Goal: Entertainment & Leisure: Consume media (video, audio)

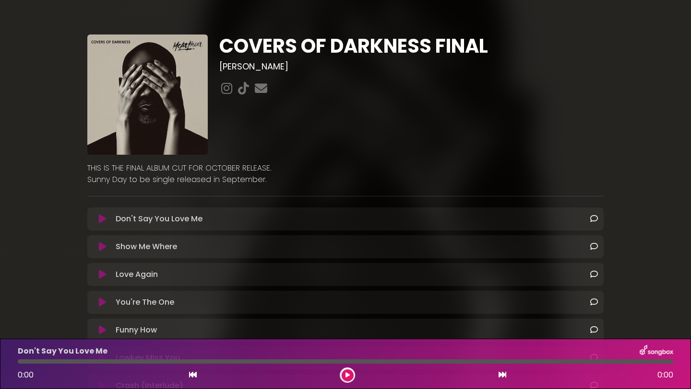
click at [99, 217] on icon at bounding box center [102, 219] width 7 height 10
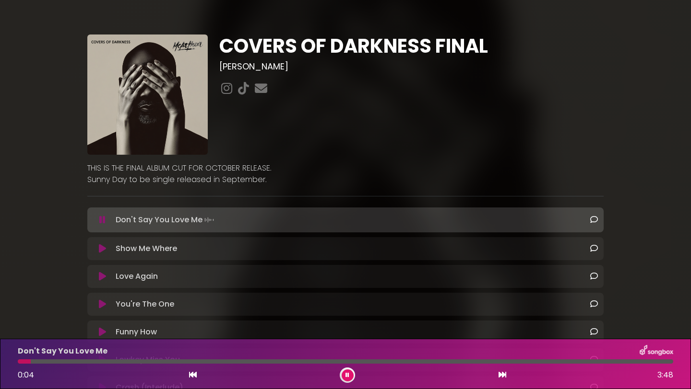
drag, startPoint x: 25, startPoint y: 364, endPoint x: 148, endPoint y: 357, distance: 123.0
click at [141, 358] on div "Don't Say You Love Me 0:04 3:48" at bounding box center [345, 364] width 667 height 38
click at [181, 363] on div at bounding box center [345, 362] width 655 height 4
click at [411, 364] on div "Don't Say You Love Me 0:58 3:48" at bounding box center [345, 364] width 667 height 38
click at [424, 362] on div at bounding box center [345, 362] width 655 height 4
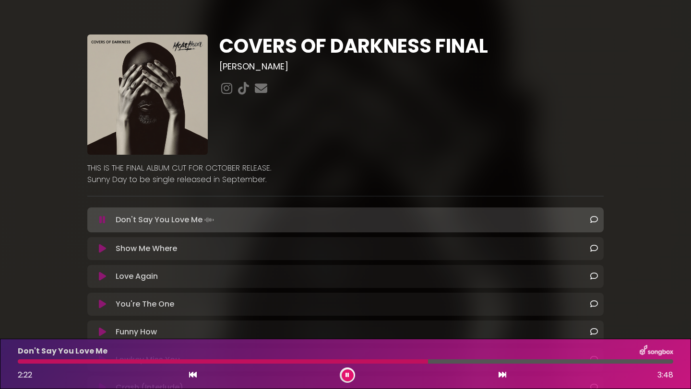
click at [100, 254] on div "Show Me Where Loading Track..." at bounding box center [345, 249] width 505 height 12
click at [350, 378] on button at bounding box center [347, 376] width 12 height 12
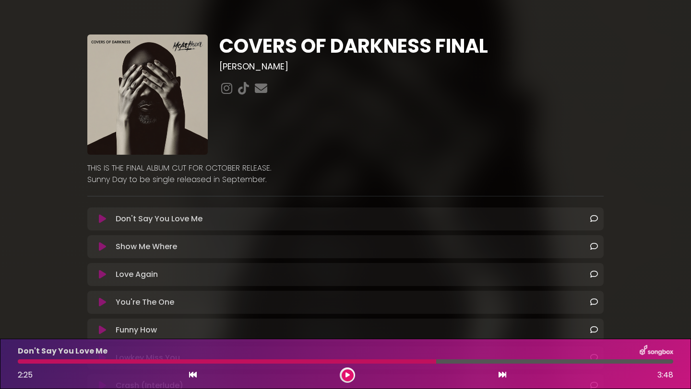
click at [105, 249] on icon at bounding box center [102, 247] width 7 height 10
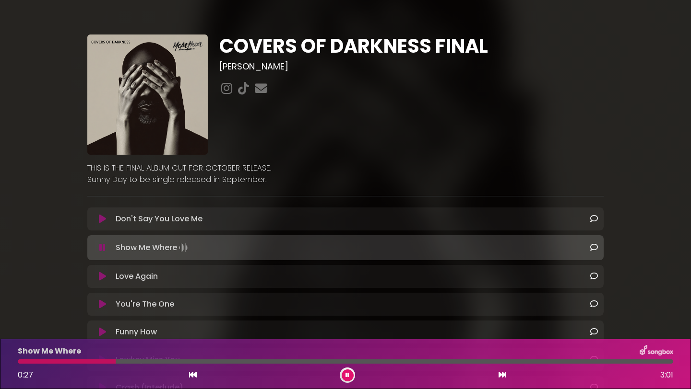
click at [116, 362] on div at bounding box center [345, 362] width 655 height 4
click at [225, 364] on div at bounding box center [345, 362] width 655 height 4
click at [346, 378] on icon at bounding box center [347, 376] width 4 height 6
